Goal: Task Accomplishment & Management: Manage account settings

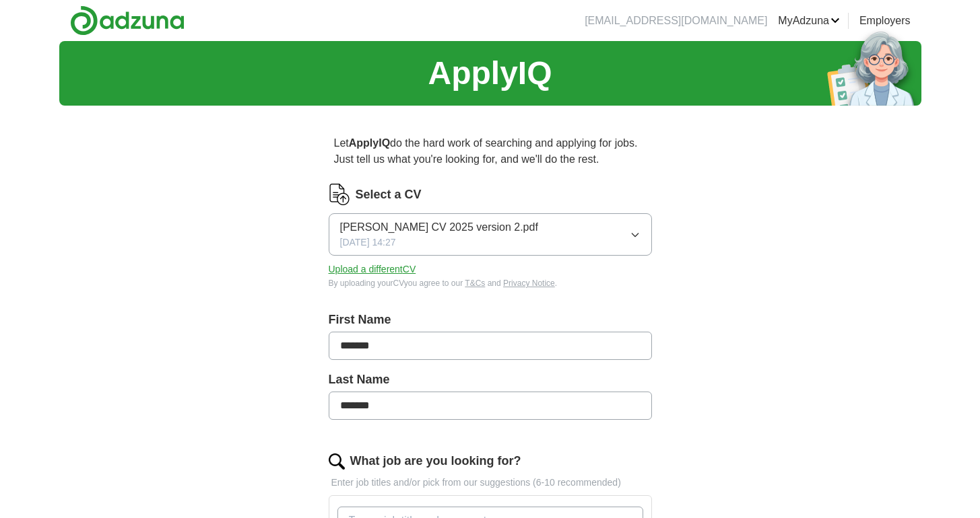
click at [631, 238] on icon "button" at bounding box center [635, 235] width 11 height 11
click at [384, 275] on button "Upload a different CV" at bounding box center [373, 270] width 88 height 14
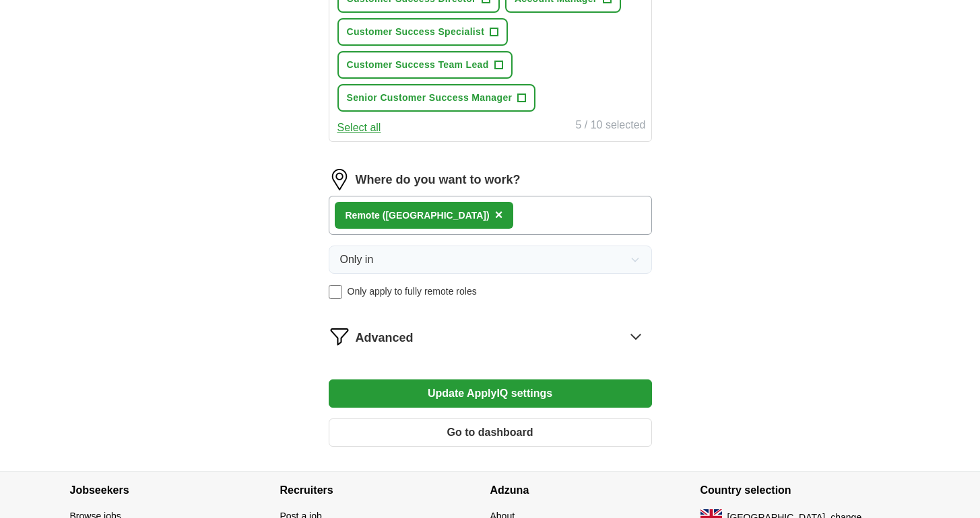
scroll to position [723, 0]
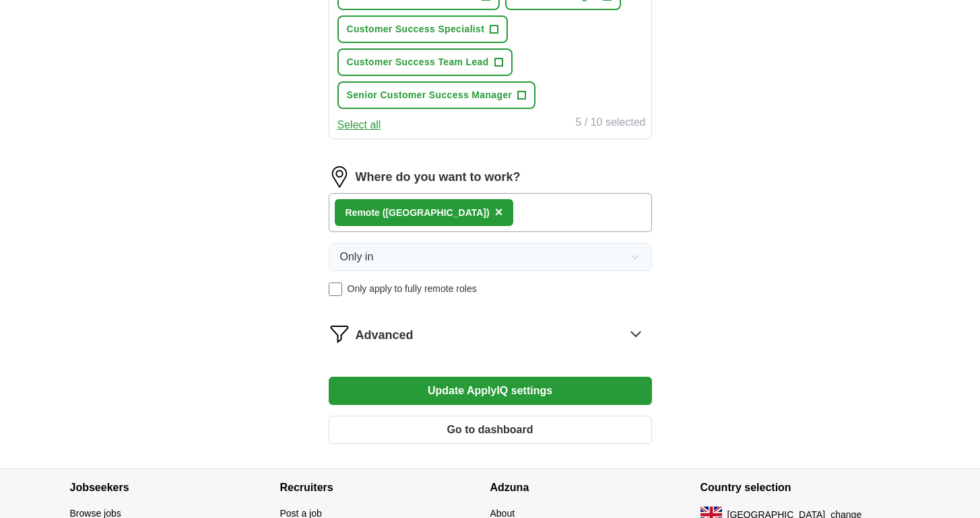
click at [467, 222] on div "Remote ([GEOGRAPHIC_DATA]) ×" at bounding box center [490, 212] width 323 height 39
click at [464, 215] on div "Remote ([GEOGRAPHIC_DATA]) ×" at bounding box center [490, 212] width 323 height 39
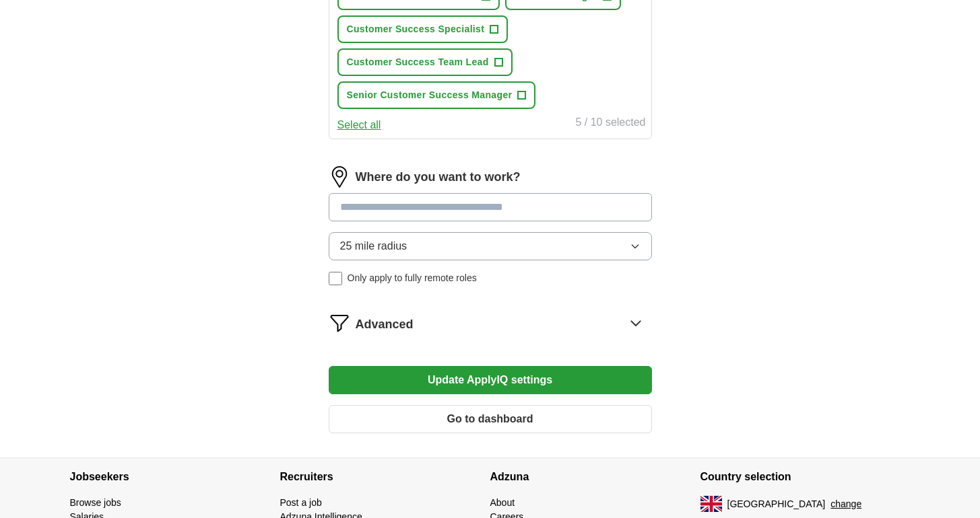
click at [590, 331] on div "Advanced" at bounding box center [503, 323] width 296 height 22
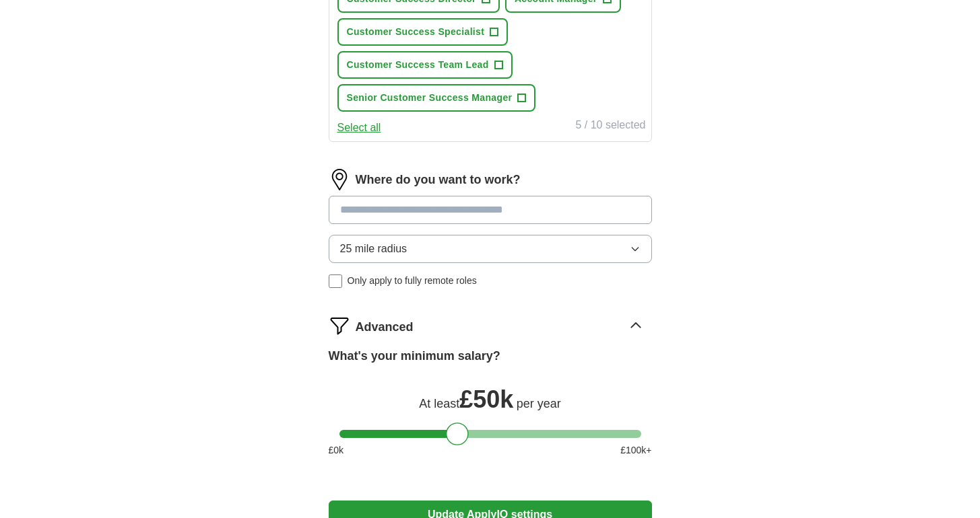
scroll to position [720, 0]
click at [399, 209] on input at bounding box center [490, 211] width 323 height 28
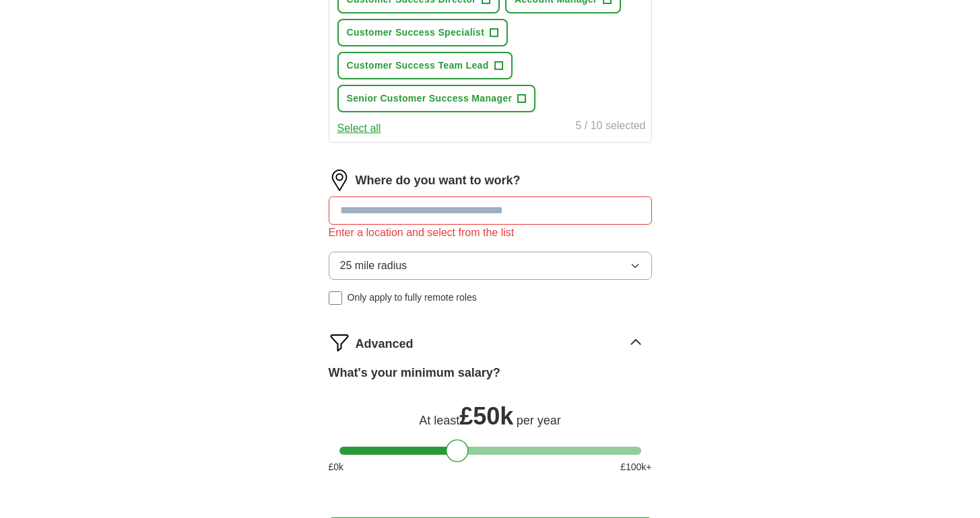
click at [331, 285] on div "25 mile radius Only apply to fully remote roles" at bounding box center [490, 278] width 323 height 53
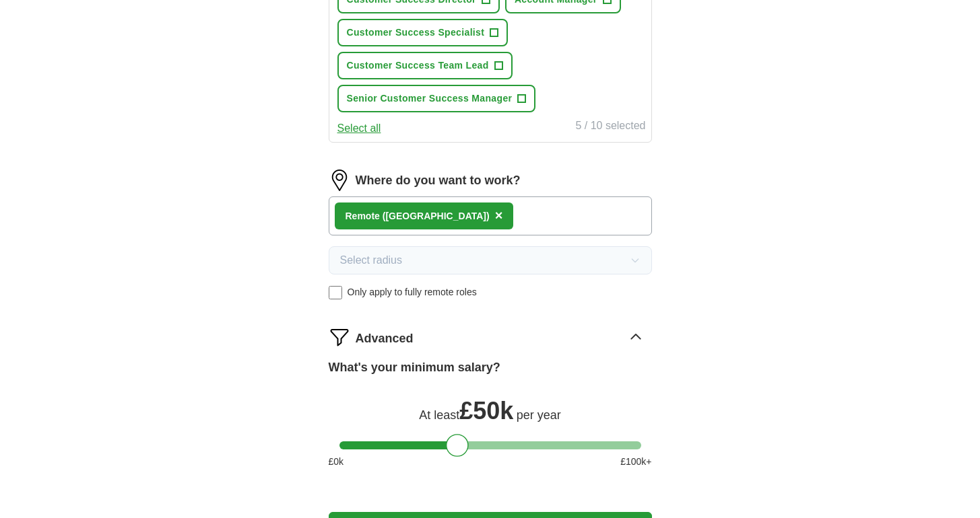
click at [458, 215] on div "Remote ([GEOGRAPHIC_DATA]) ×" at bounding box center [490, 216] width 323 height 39
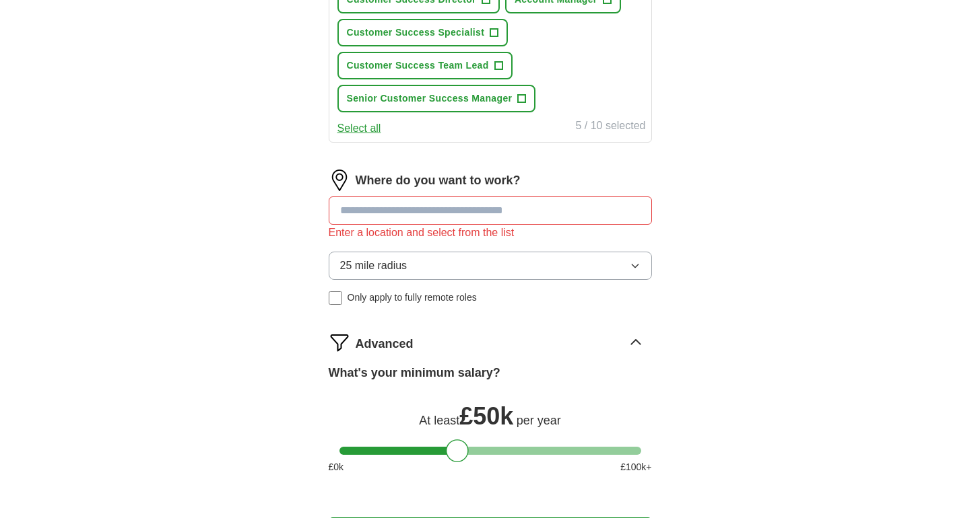
click at [419, 207] on input at bounding box center [490, 211] width 323 height 28
type input "******"
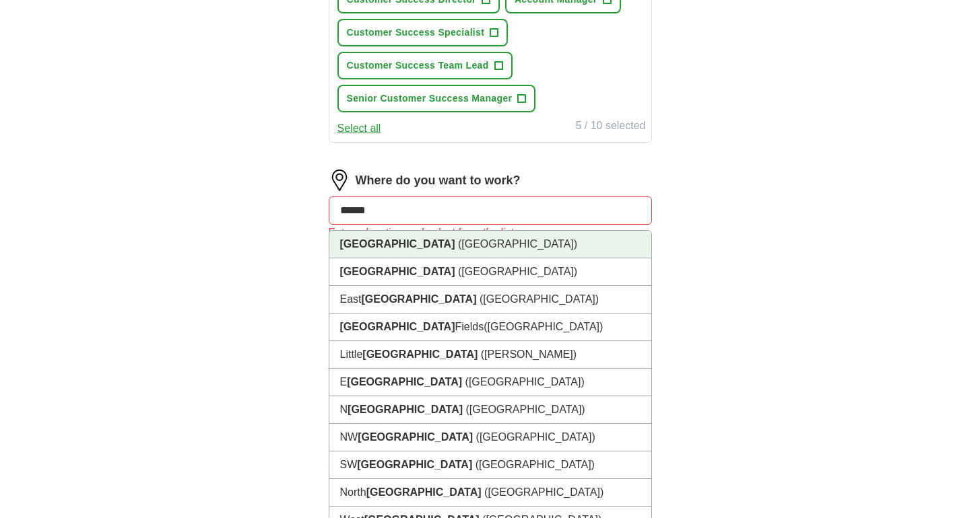
click at [420, 246] on li "[GEOGRAPHIC_DATA] ([GEOGRAPHIC_DATA])" at bounding box center [490, 245] width 322 height 28
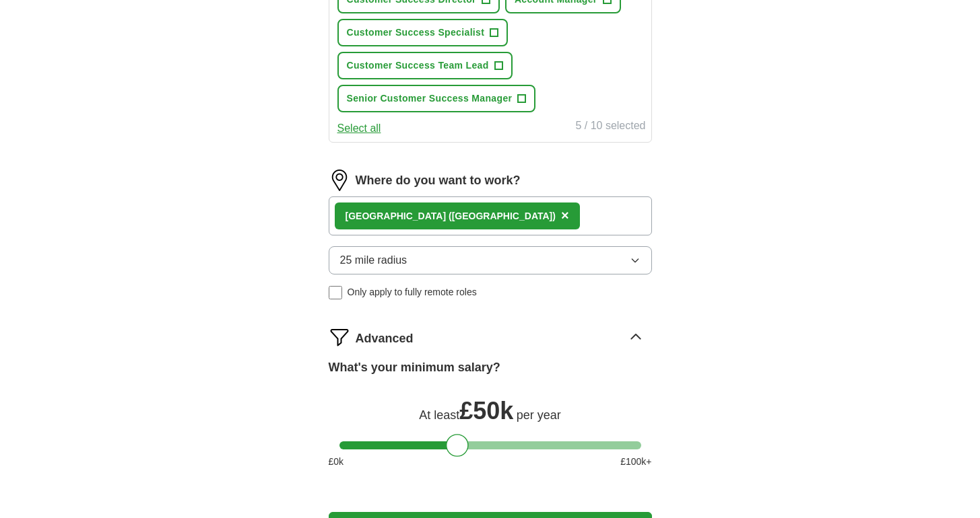
click at [405, 267] on span "25 mile radius" at bounding box center [373, 260] width 67 height 16
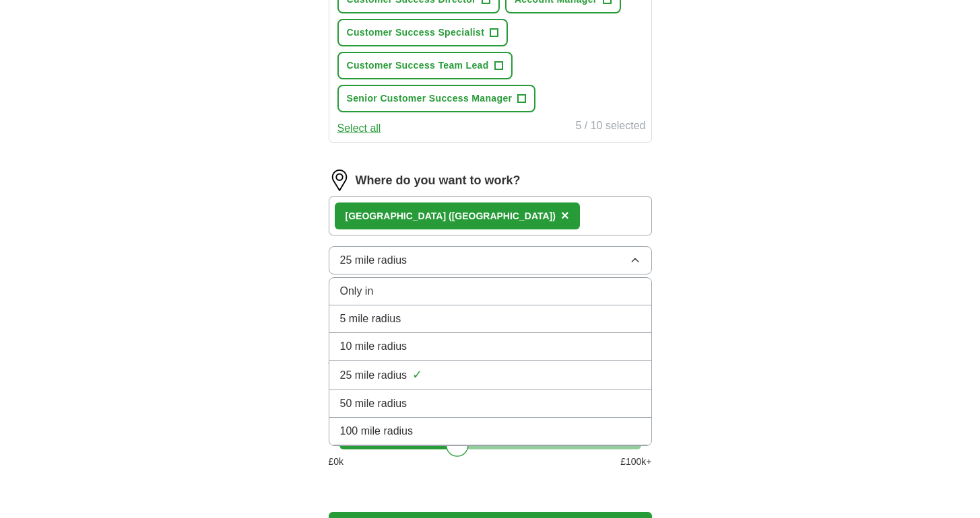
click at [395, 294] on div "Only in" at bounding box center [490, 291] width 300 height 16
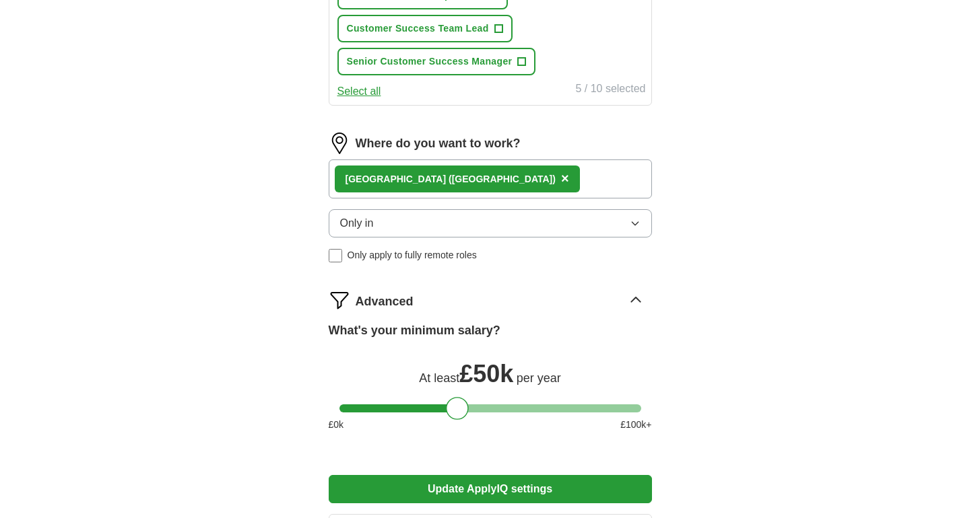
scroll to position [758, 0]
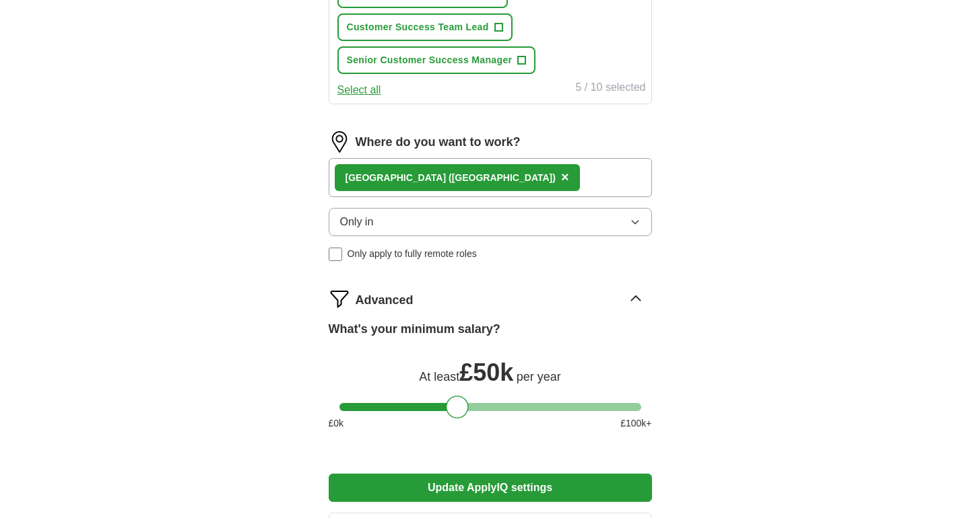
click at [483, 185] on div "[GEOGRAPHIC_DATA] ([GEOGRAPHIC_DATA]) ×" at bounding box center [490, 177] width 323 height 39
click at [474, 183] on div "[GEOGRAPHIC_DATA] ([GEOGRAPHIC_DATA]) ×" at bounding box center [490, 177] width 323 height 39
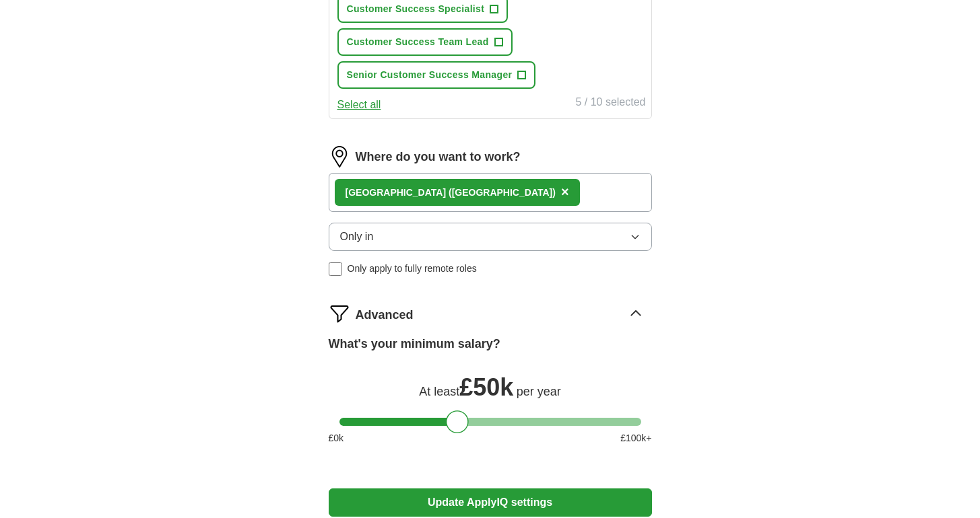
scroll to position [736, 0]
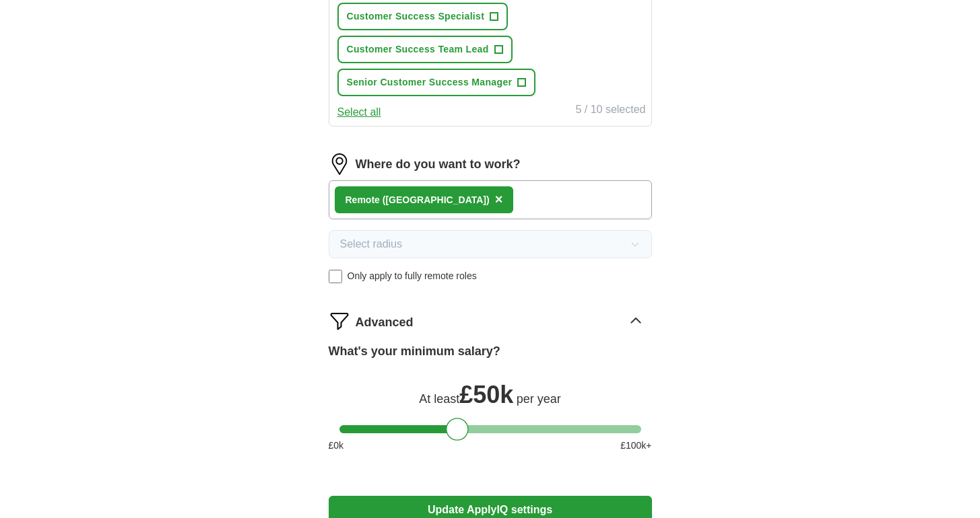
click at [459, 195] on div "Remote ([GEOGRAPHIC_DATA]) ×" at bounding box center [490, 199] width 323 height 39
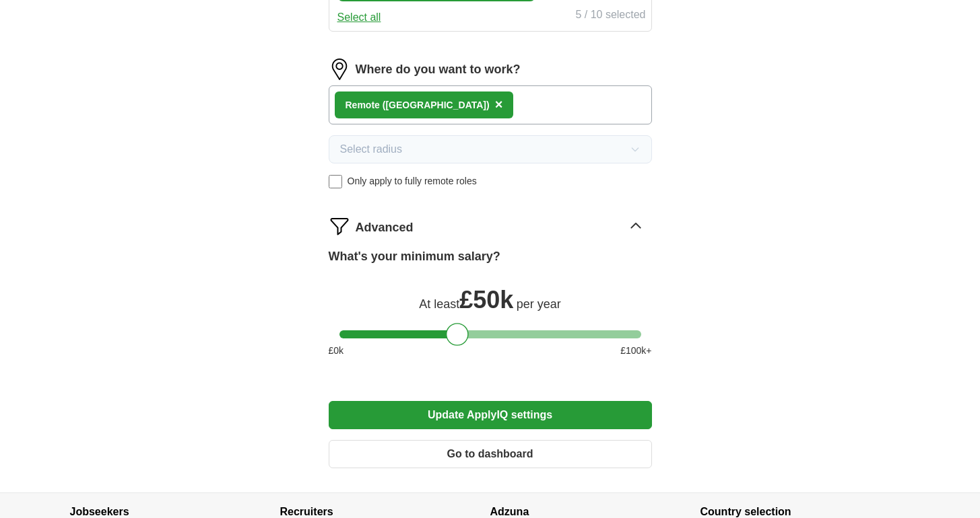
scroll to position [848, 0]
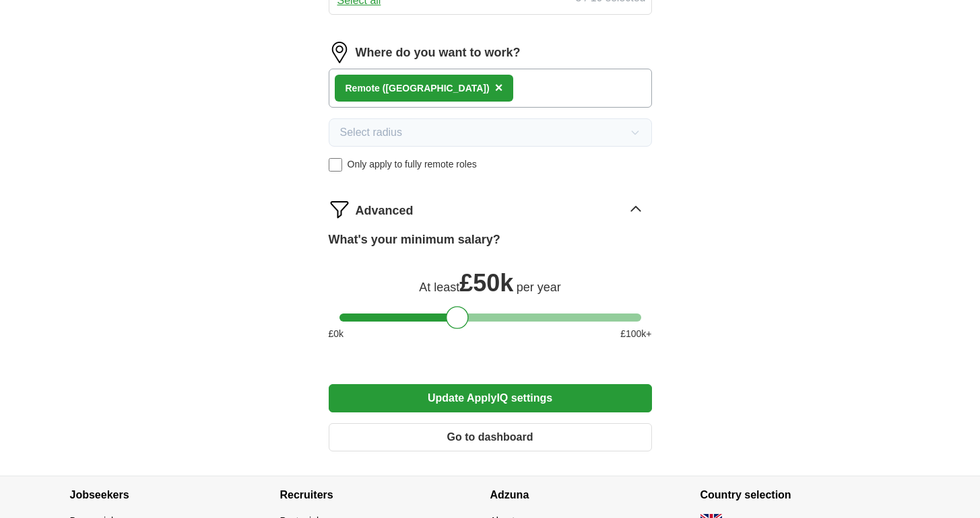
click at [494, 402] on button "Update ApplyIQ settings" at bounding box center [490, 398] width 323 height 28
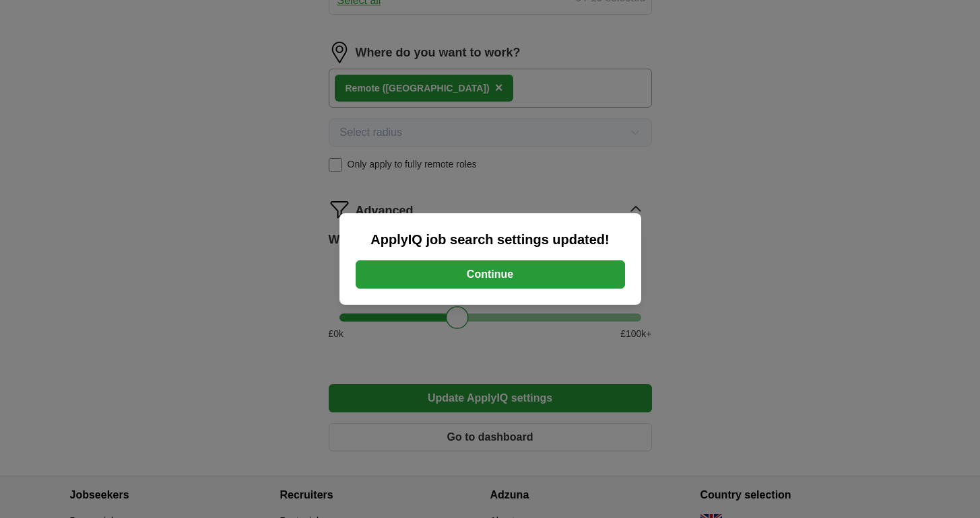
scroll to position [858, 0]
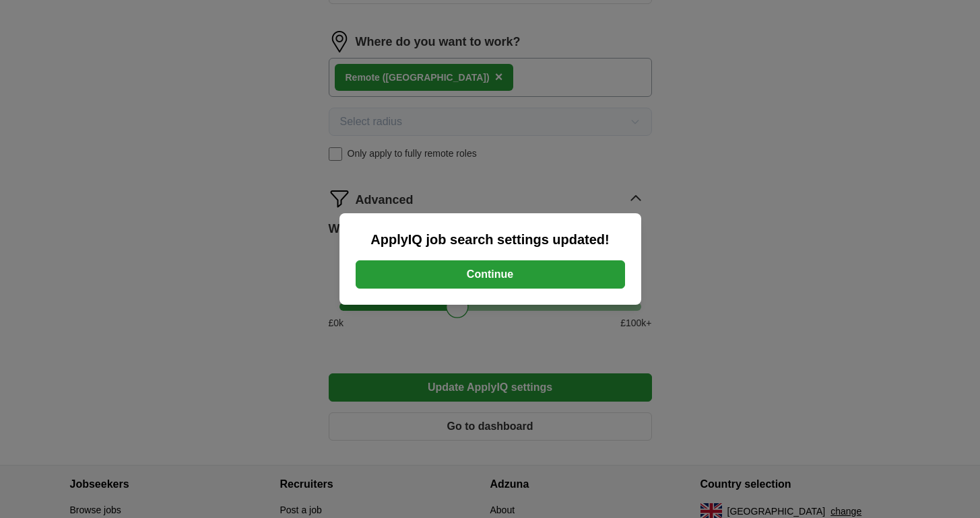
click at [498, 278] on button "Continue" at bounding box center [489, 275] width 269 height 28
